Goal: Entertainment & Leisure: Consume media (video, audio)

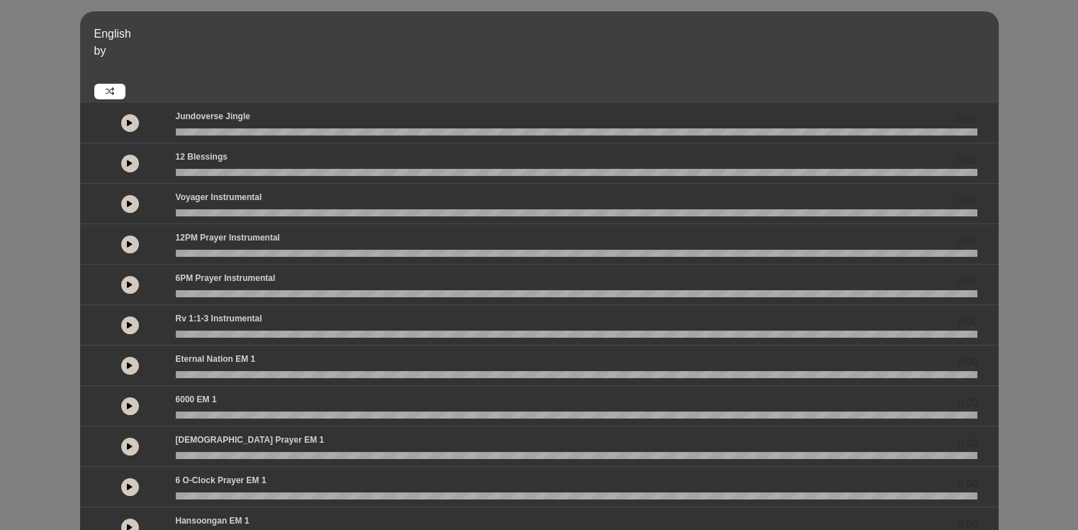
click at [108, 90] on icon at bounding box center [110, 91] width 9 height 9
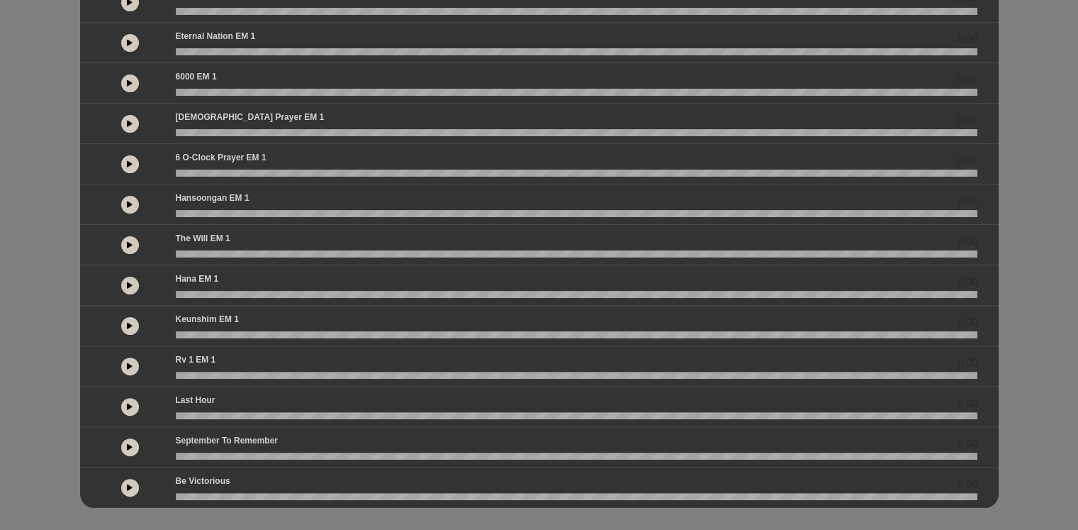
scroll to position [325, 0]
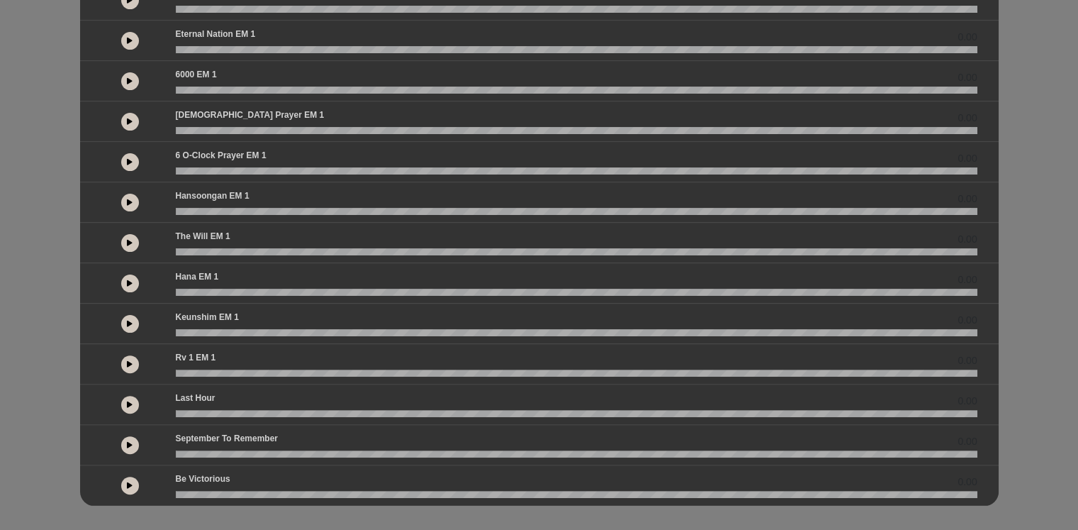
click at [130, 366] on button at bounding box center [130, 364] width 18 height 18
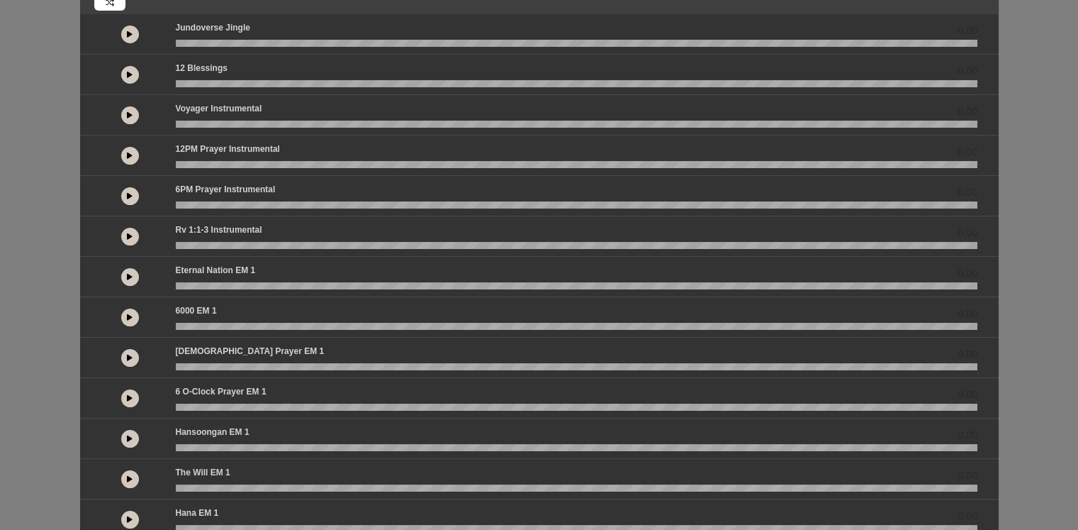
scroll to position [86, 0]
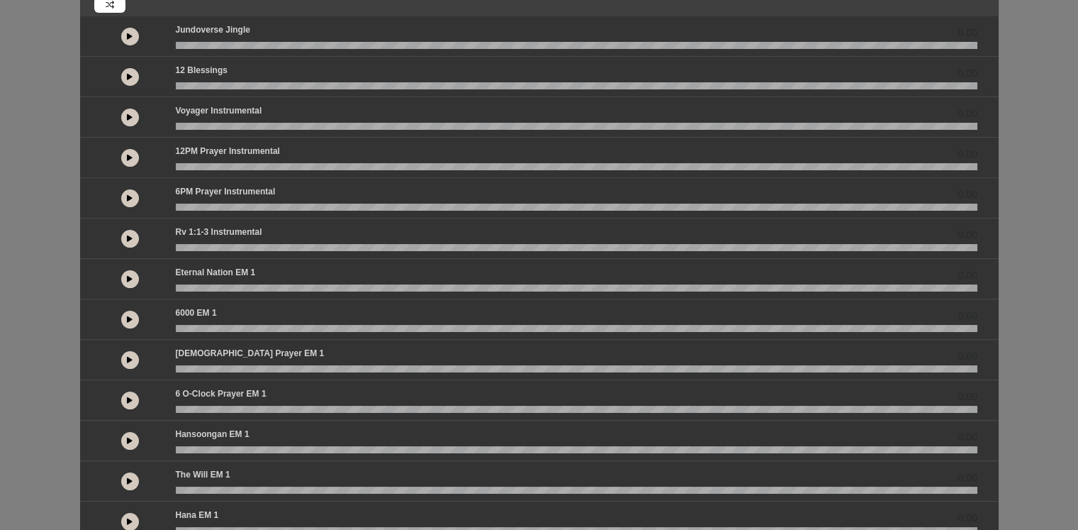
click at [127, 235] on icon at bounding box center [130, 238] width 6 height 7
click at [103, 6] on link at bounding box center [109, 5] width 31 height 16
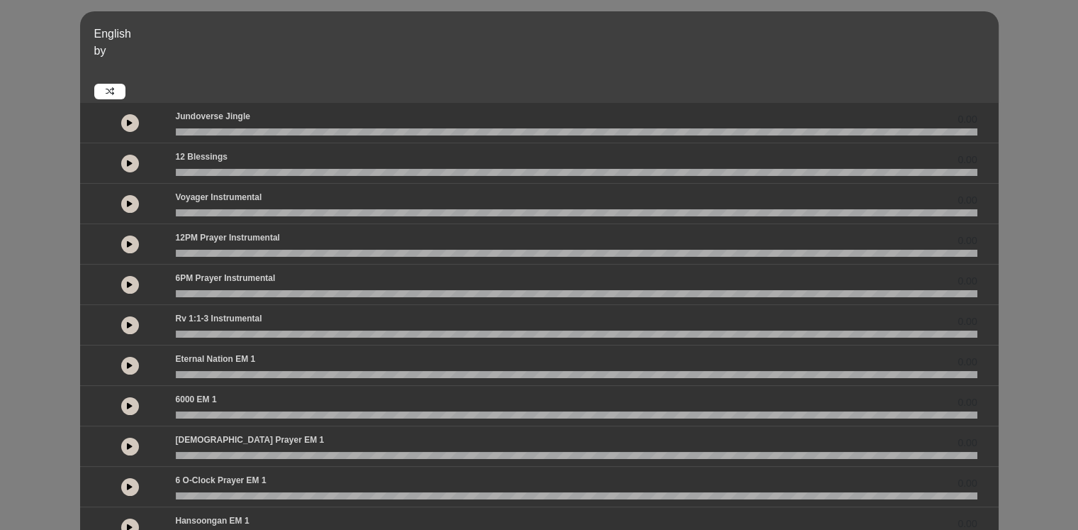
drag, startPoint x: 119, startPoint y: 199, endPoint x: 130, endPoint y: 199, distance: 10.6
click at [130, 199] on div at bounding box center [130, 204] width 74 height 26
click at [130, 200] on icon at bounding box center [130, 203] width 6 height 7
click at [130, 200] on icon at bounding box center [130, 203] width 4 height 7
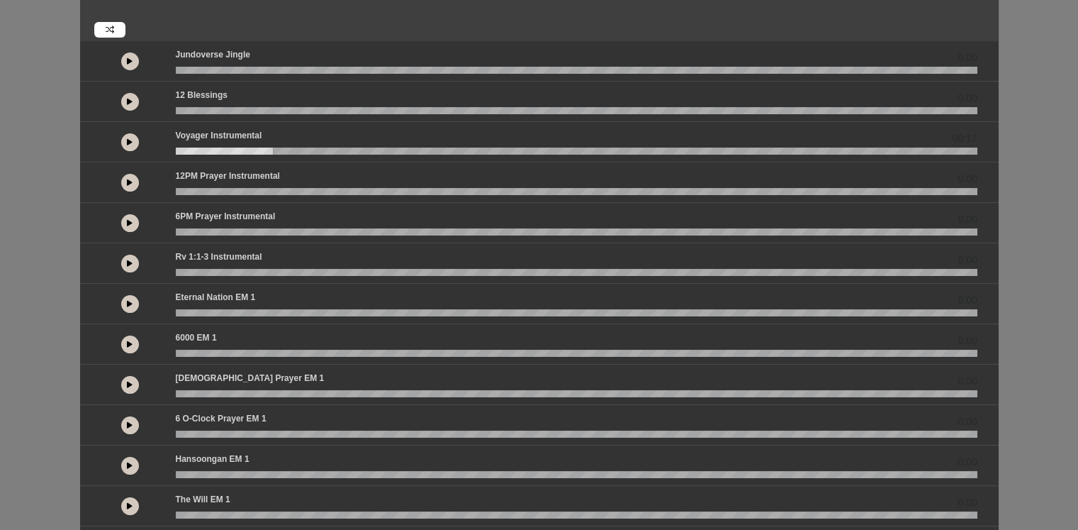
scroll to position [65, 0]
